Goal: Transaction & Acquisition: Purchase product/service

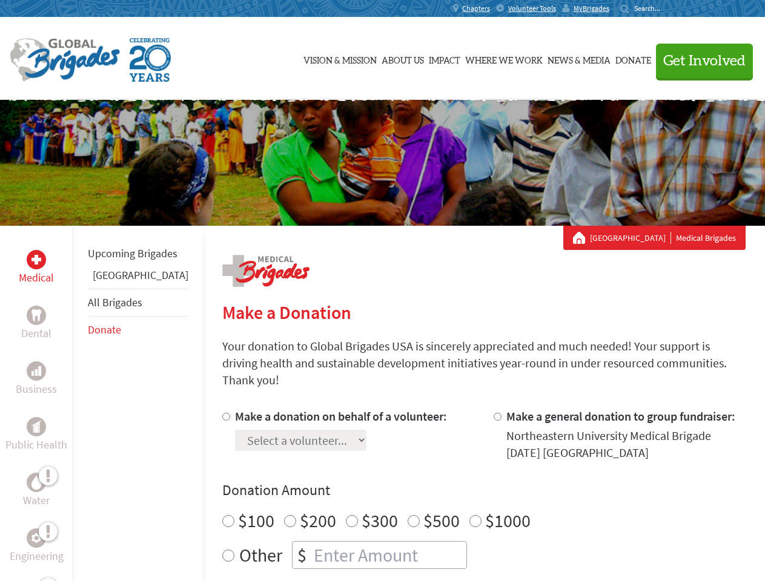
click at [668, 8] on div "Search for:" at bounding box center [644, 9] width 48 height 10
click at [699, 61] on span "Get Involved" at bounding box center [704, 61] width 82 height 15
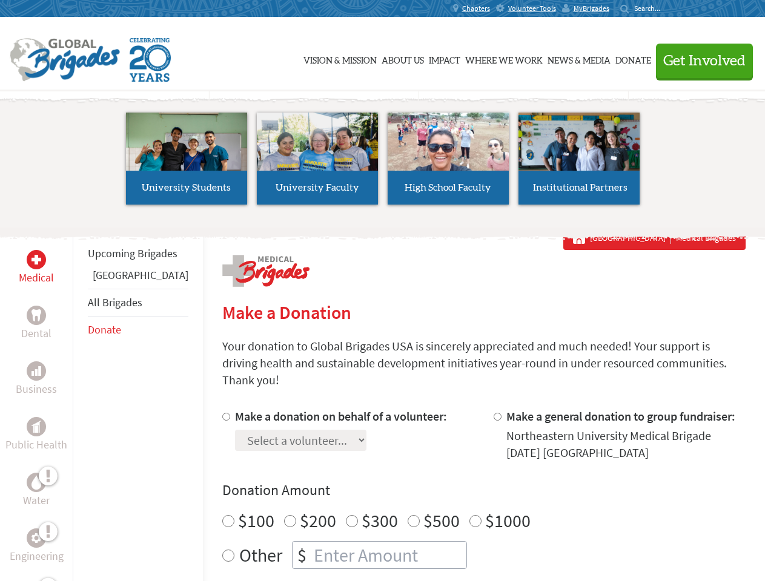
click at [383, 163] on li "High School Faculty" at bounding box center [448, 158] width 131 height 111
click at [80, 403] on div "Upcoming Brigades Panama All Brigades Donate" at bounding box center [138, 516] width 130 height 581
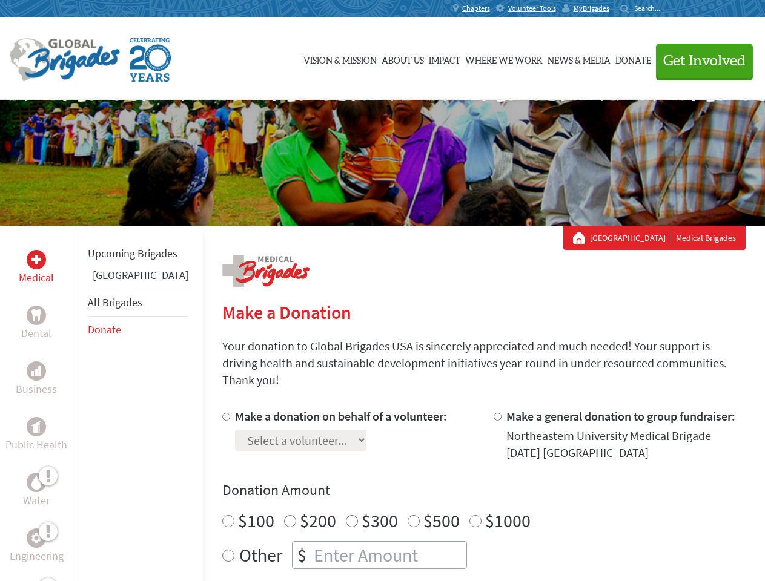
click at [463, 486] on div "Donation Amount $100 $200 $300 $500 $1000 Other $" at bounding box center [483, 525] width 523 height 88
click at [222, 413] on input "Make a donation on behalf of a volunteer:" at bounding box center [226, 417] width 8 height 8
radio input "true"
click at [493, 413] on input "Make a general donation to group fundraiser:" at bounding box center [497, 417] width 8 height 8
radio input "true"
